Goal: Task Accomplishment & Management: Manage account settings

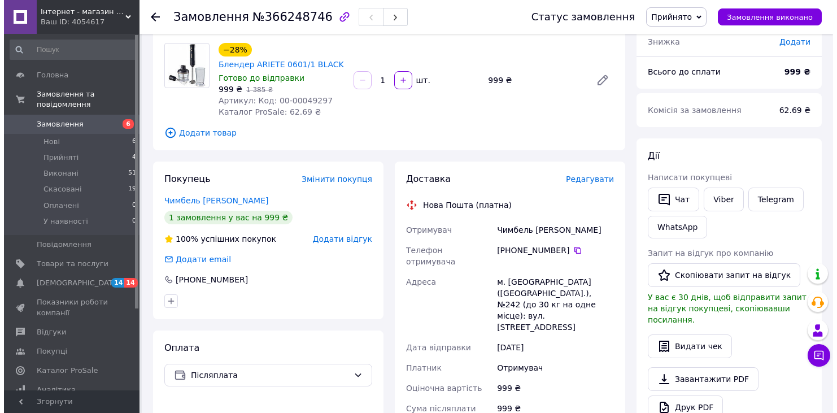
scroll to position [81, 0]
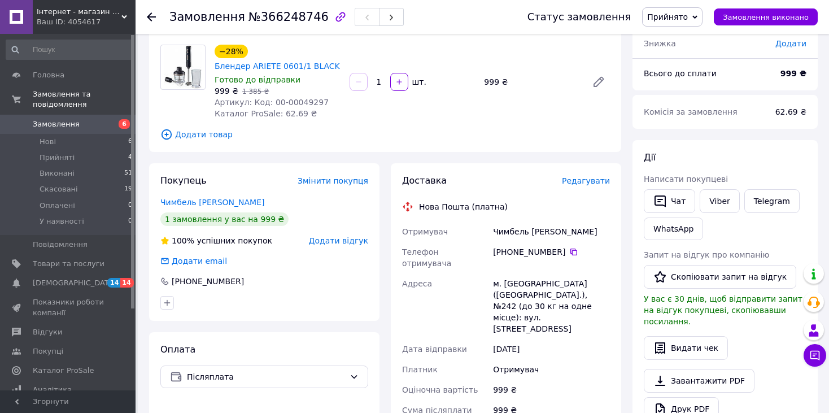
click at [584, 183] on span "Редагувати" at bounding box center [586, 180] width 48 height 9
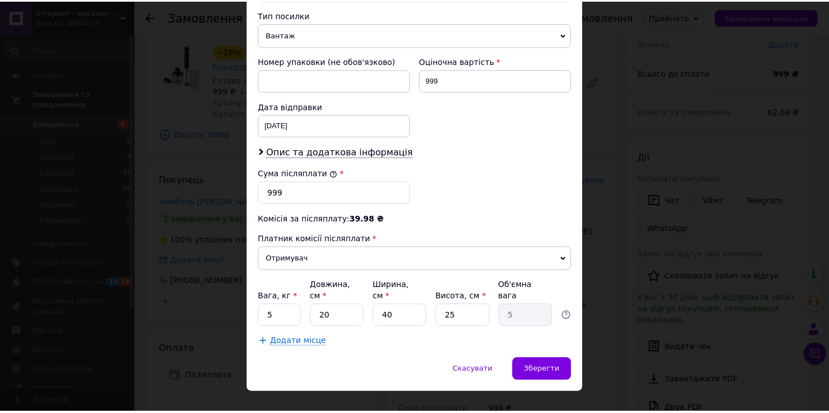
scroll to position [445, 0]
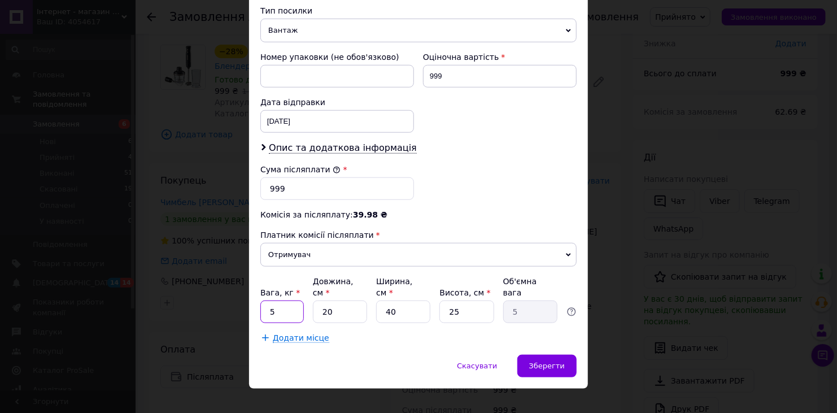
click at [285, 300] on input "5" at bounding box center [281, 311] width 43 height 23
type input "3"
click at [399, 300] on input "40" at bounding box center [403, 311] width 54 height 23
type input "4"
type input "0.5"
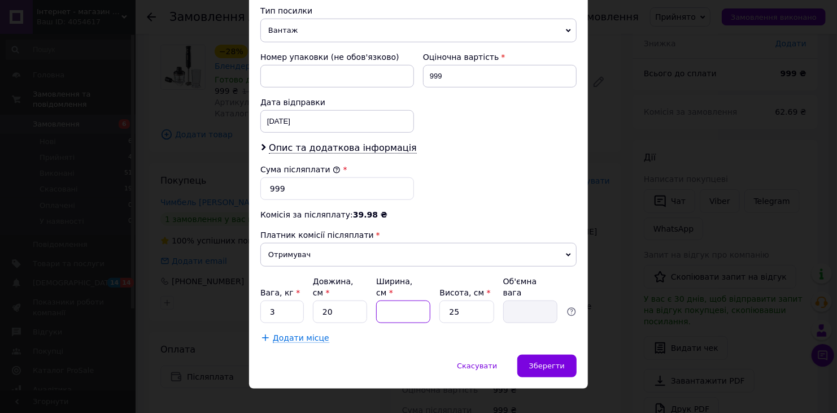
type input "3"
type input "0.38"
type input "30"
type input "3.75"
type input "30"
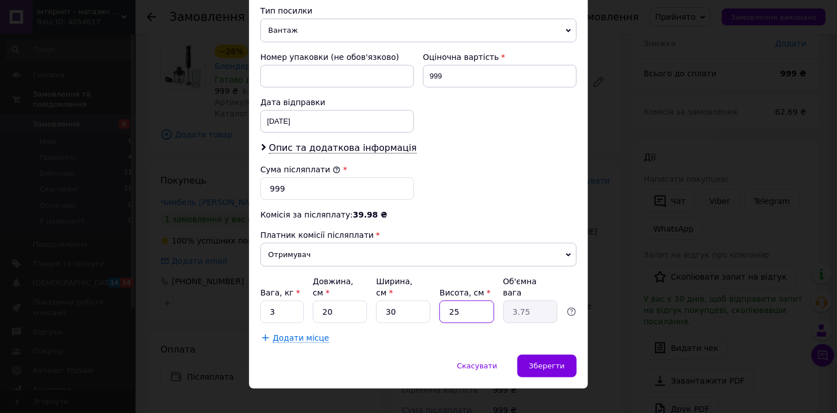
click at [458, 300] on input "25" at bounding box center [466, 311] width 54 height 23
type input "2"
type input "0.3"
type input "2"
type input "0.3"
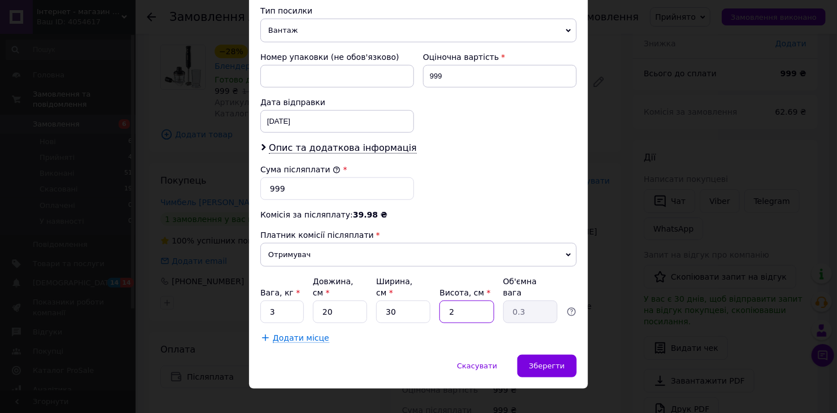
type input "20"
type input "3"
type input "20"
click at [533, 361] on span "Зберегти" at bounding box center [547, 365] width 36 height 8
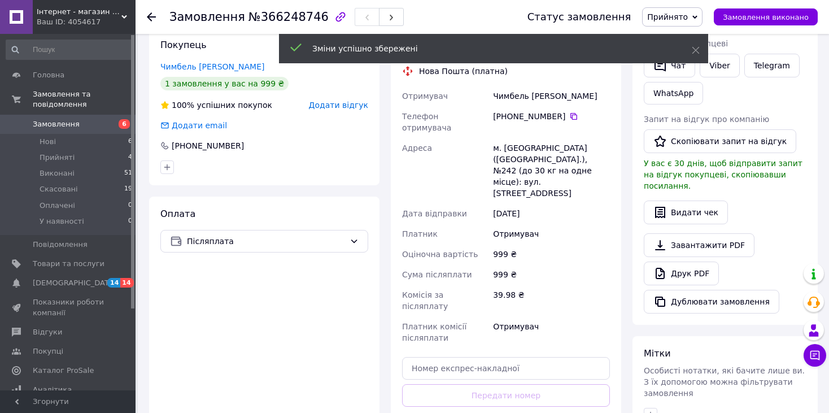
scroll to position [305, 0]
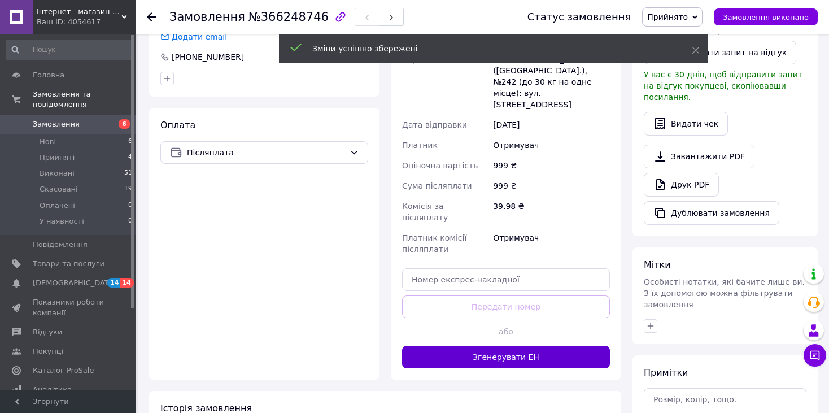
click at [517, 345] on button "Згенерувати ЕН" at bounding box center [506, 356] width 208 height 23
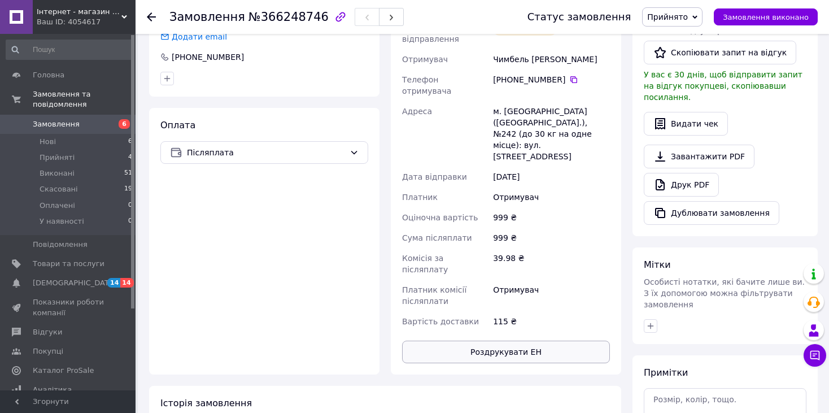
click at [507, 340] on button "Роздрукувати ЕН" at bounding box center [506, 351] width 208 height 23
click at [345, 279] on div "Оплата Післяплата" at bounding box center [264, 241] width 230 height 266
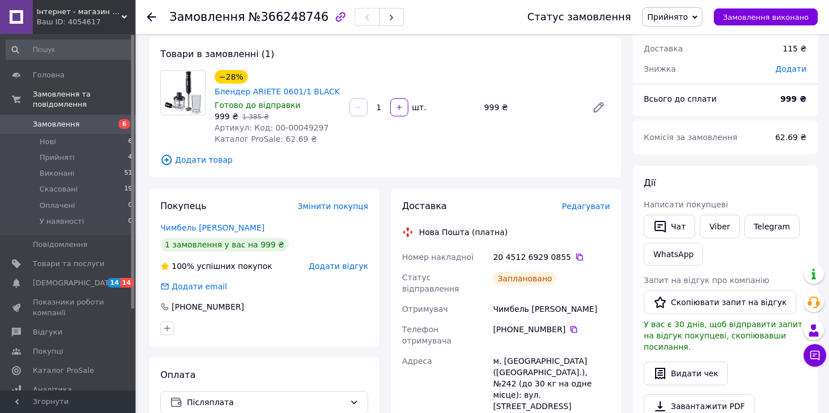
scroll to position [0, 0]
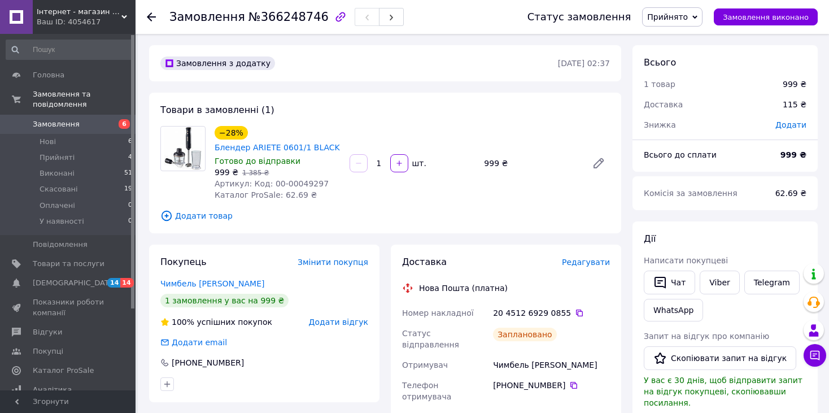
click at [92, 121] on link "Замовлення 6" at bounding box center [69, 124] width 139 height 19
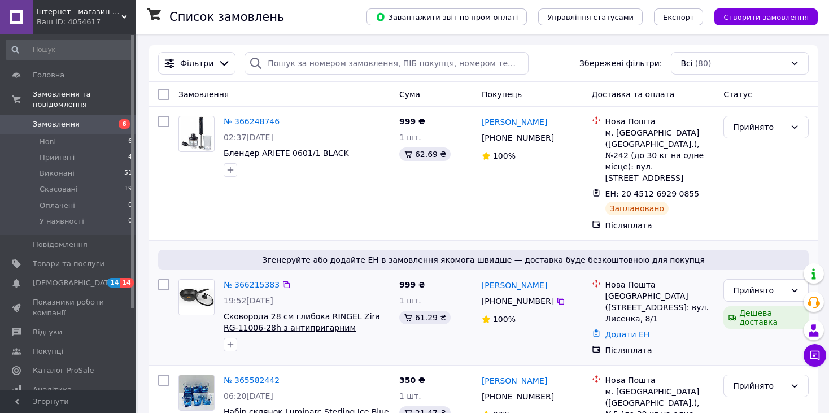
click at [334, 312] on span "Сковорода 28 см глибока RINGEL Zira RG-11006-28h з антипригарним покриттям зі с…" at bounding box center [302, 333] width 156 height 43
click at [339, 312] on span "Сковорода 28 см глибока RINGEL Zira RG-11006-28h з антипригарним покриттям зі с…" at bounding box center [302, 333] width 156 height 43
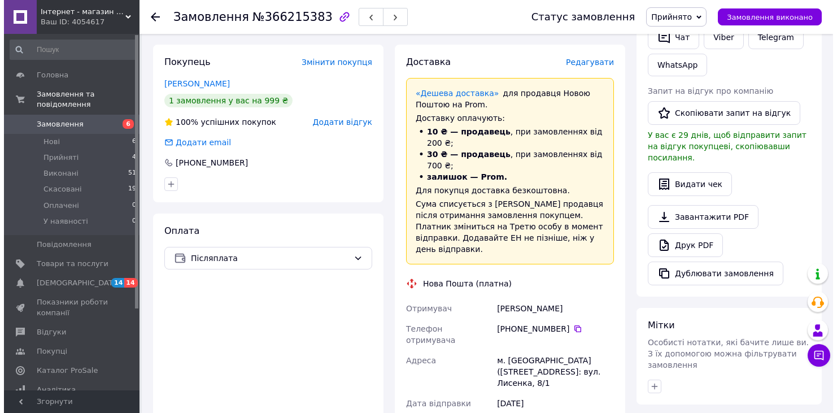
scroll to position [244, 0]
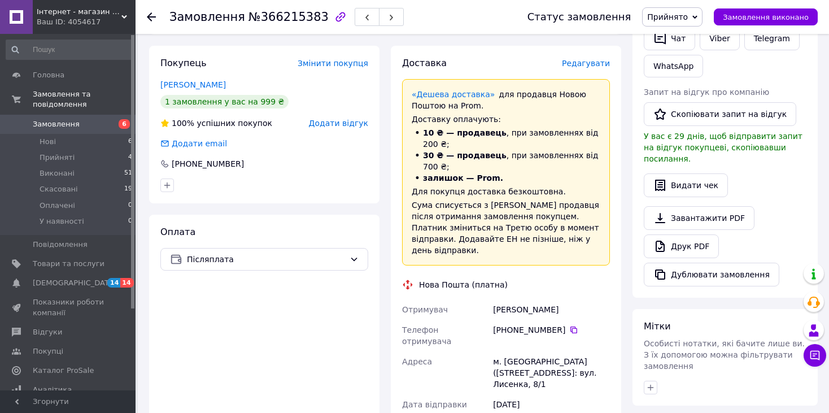
click at [598, 67] on span "Редагувати" at bounding box center [586, 63] width 48 height 9
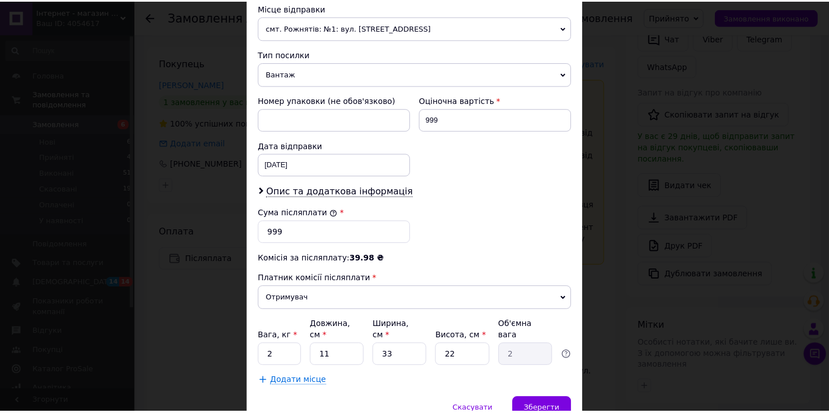
scroll to position [445, 0]
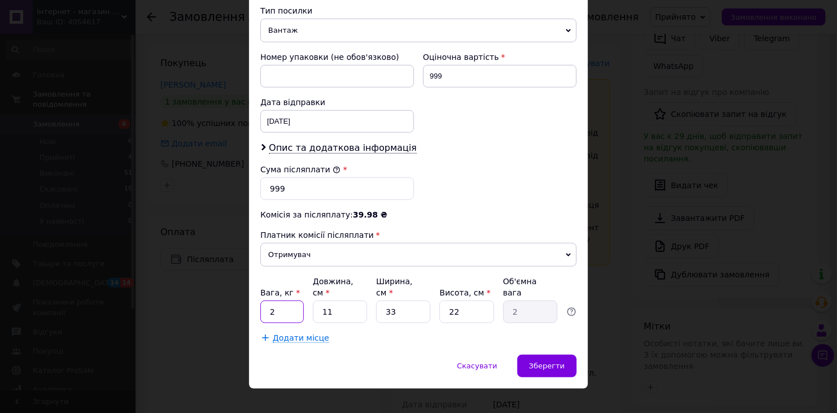
click at [287, 301] on input "2" at bounding box center [281, 311] width 43 height 23
type input "3"
click at [395, 302] on input "33" at bounding box center [403, 311] width 54 height 23
type input "3"
type input "0.18"
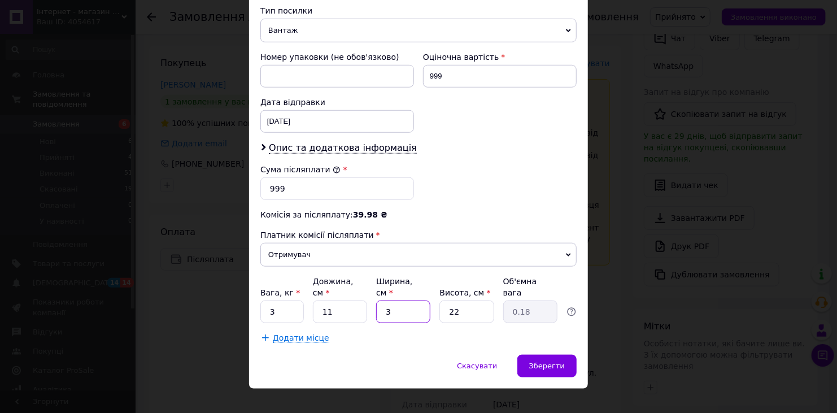
type input "30"
type input "1.82"
type input "30"
click at [465, 303] on input "22" at bounding box center [466, 311] width 54 height 23
type input "2"
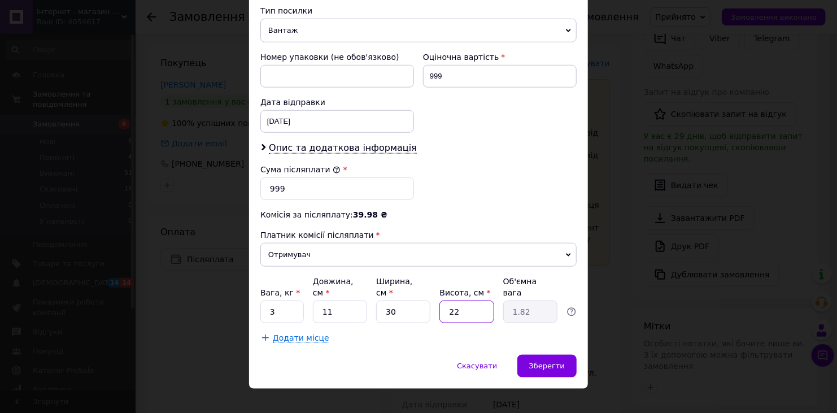
type input "0.17"
type input "4"
type input "0.33"
type input "45"
type input "3.71"
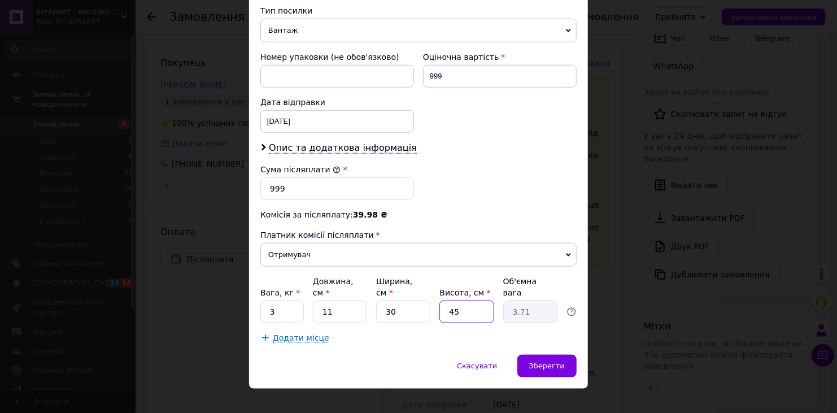
type input "4"
type input "0.33"
type input "40"
type input "3.3"
type input "40"
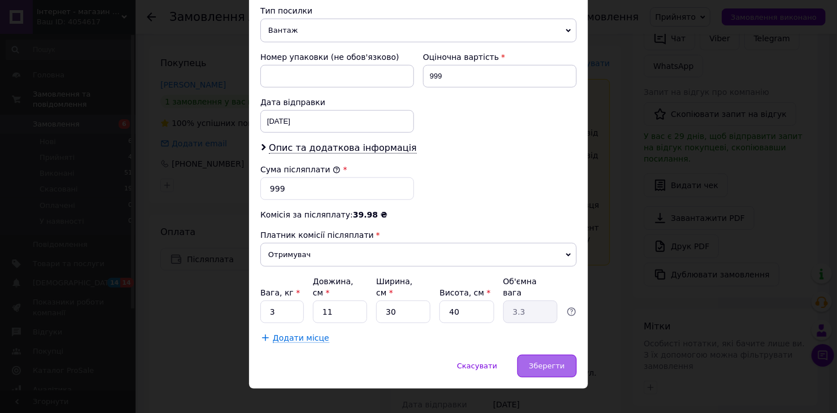
click at [543, 361] on span "Зберегти" at bounding box center [547, 365] width 36 height 8
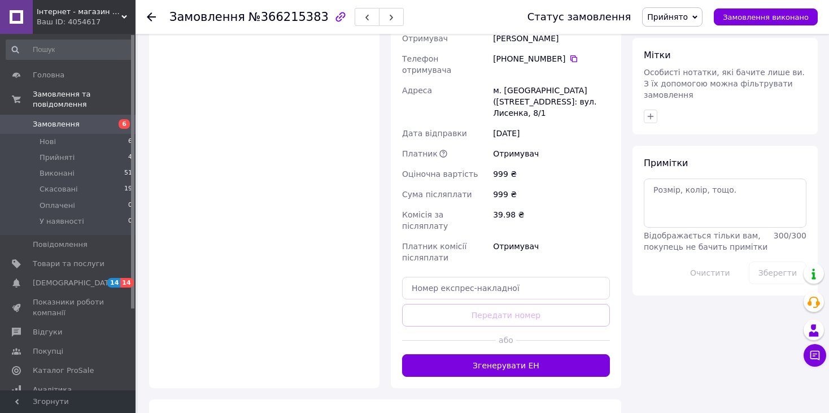
scroll to position [515, 0]
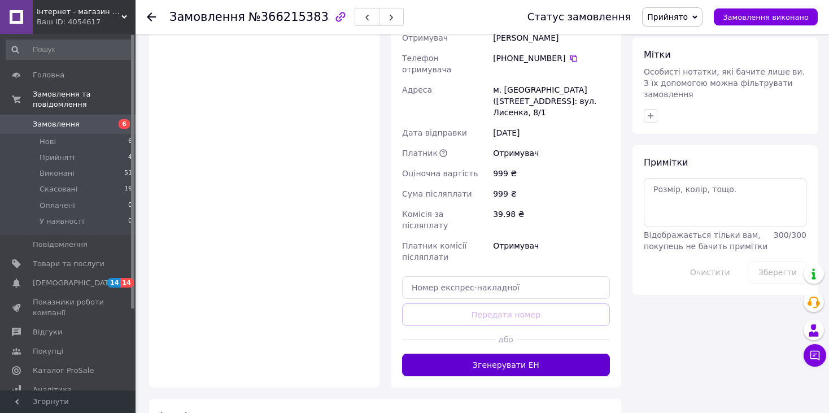
click at [510, 353] on button "Згенерувати ЕН" at bounding box center [506, 364] width 208 height 23
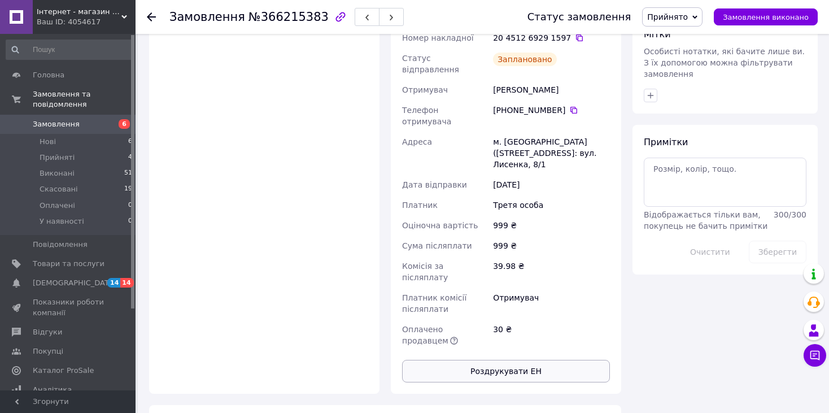
click at [522, 360] on button "Роздрукувати ЕН" at bounding box center [506, 371] width 208 height 23
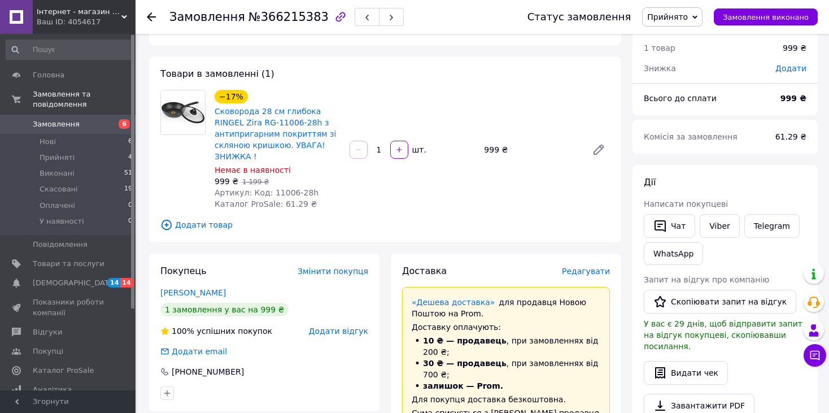
scroll to position [0, 0]
